Goal: Transaction & Acquisition: Obtain resource

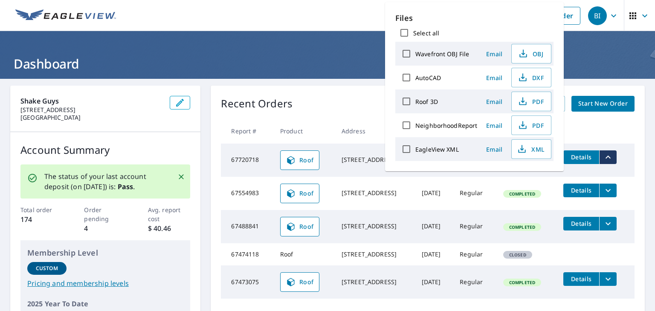
drag, startPoint x: 263, startPoint y: 44, endPoint x: 267, endPoint y: 45, distance: 4.7
click at [263, 44] on header "Dashboard" at bounding box center [327, 55] width 655 height 48
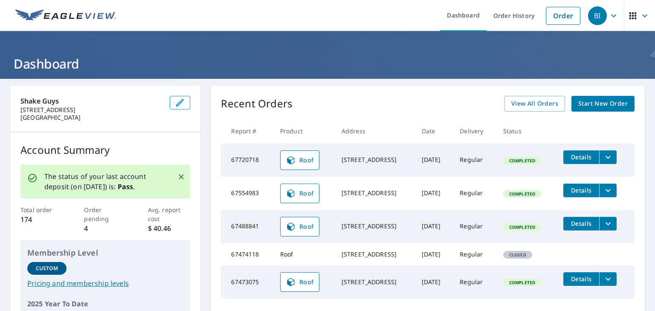
click at [604, 104] on span "Start New Order" at bounding box center [602, 103] width 49 height 11
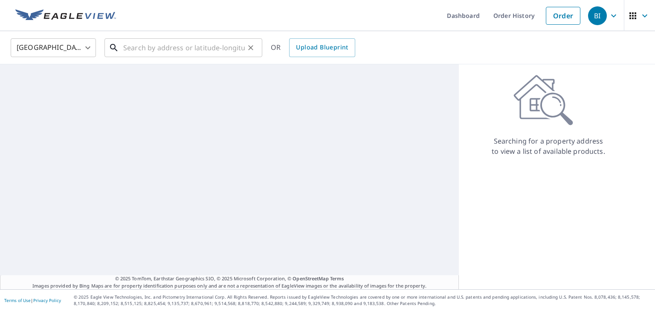
drag, startPoint x: 148, startPoint y: 47, endPoint x: 158, endPoint y: 45, distance: 9.7
click at [149, 47] on input "text" at bounding box center [183, 48] width 121 height 24
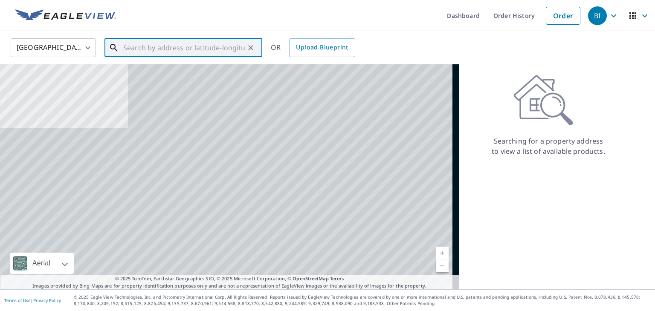
paste input "[STREET_ADDRESS]"
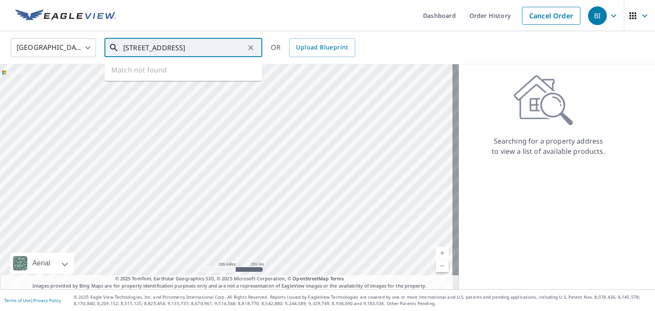
scroll to position [0, 16]
click at [188, 69] on span "[STREET_ADDRESS]" at bounding box center [188, 72] width 134 height 10
type input "[STREET_ADDRESS]"
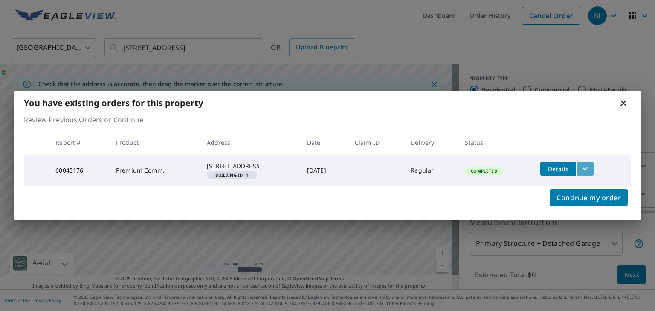
click at [586, 164] on icon "filesDropdownBtn-60045176" at bounding box center [585, 169] width 10 height 10
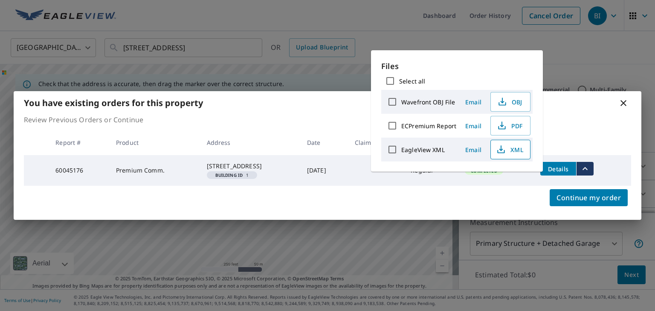
click at [508, 152] on span "XML" at bounding box center [509, 149] width 27 height 10
click at [503, 127] on icon "button" at bounding box center [501, 127] width 7 height 3
